Goal: Find specific page/section: Find specific page/section

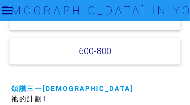
scroll to position [9, 0]
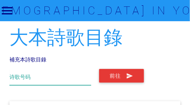
click at [36, 77] on input "text" at bounding box center [50, 77] width 82 height 16
type input "˙"
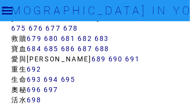
scroll to position [3985, 0]
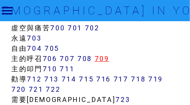
click at [105, 54] on link "709" at bounding box center [102, 58] width 15 height 9
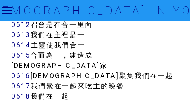
scroll to position [2672, 0]
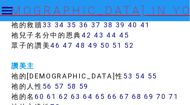
scroll to position [453, 0]
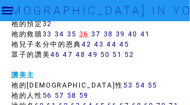
click at [86, 31] on link "36" at bounding box center [83, 33] width 9 height 9
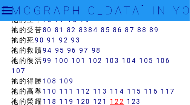
scroll to position [623, 0]
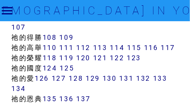
click at [169, 21] on link "106" at bounding box center [163, 16] width 14 height 9
